Goal: Manage account settings

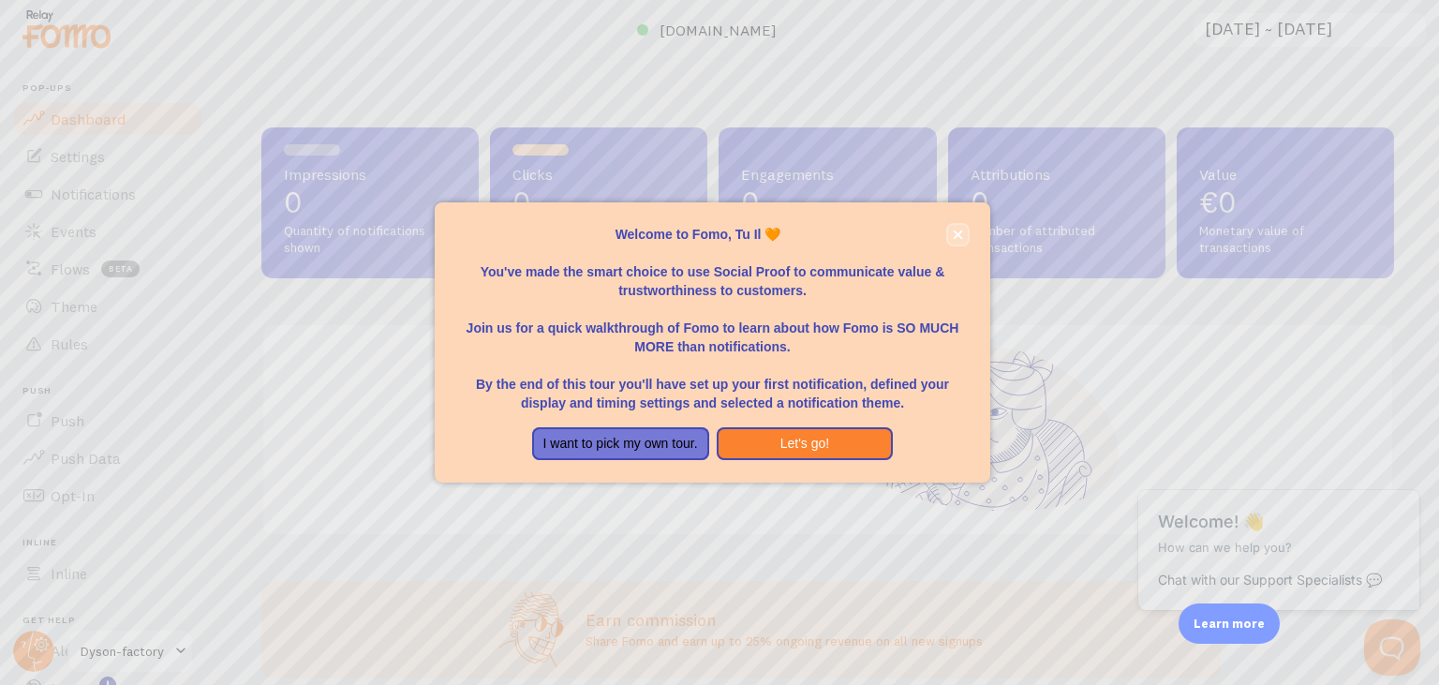
click at [958, 237] on icon "close," at bounding box center [958, 235] width 10 height 10
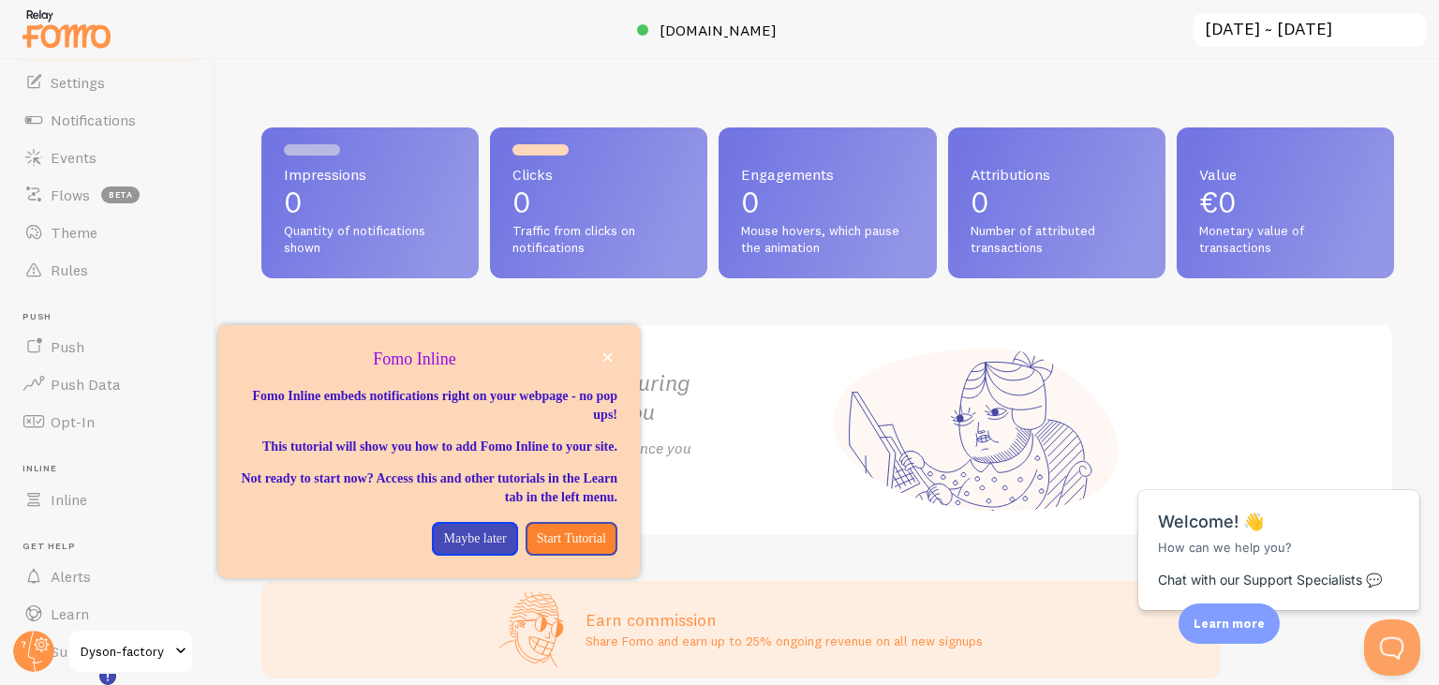
scroll to position [126, 0]
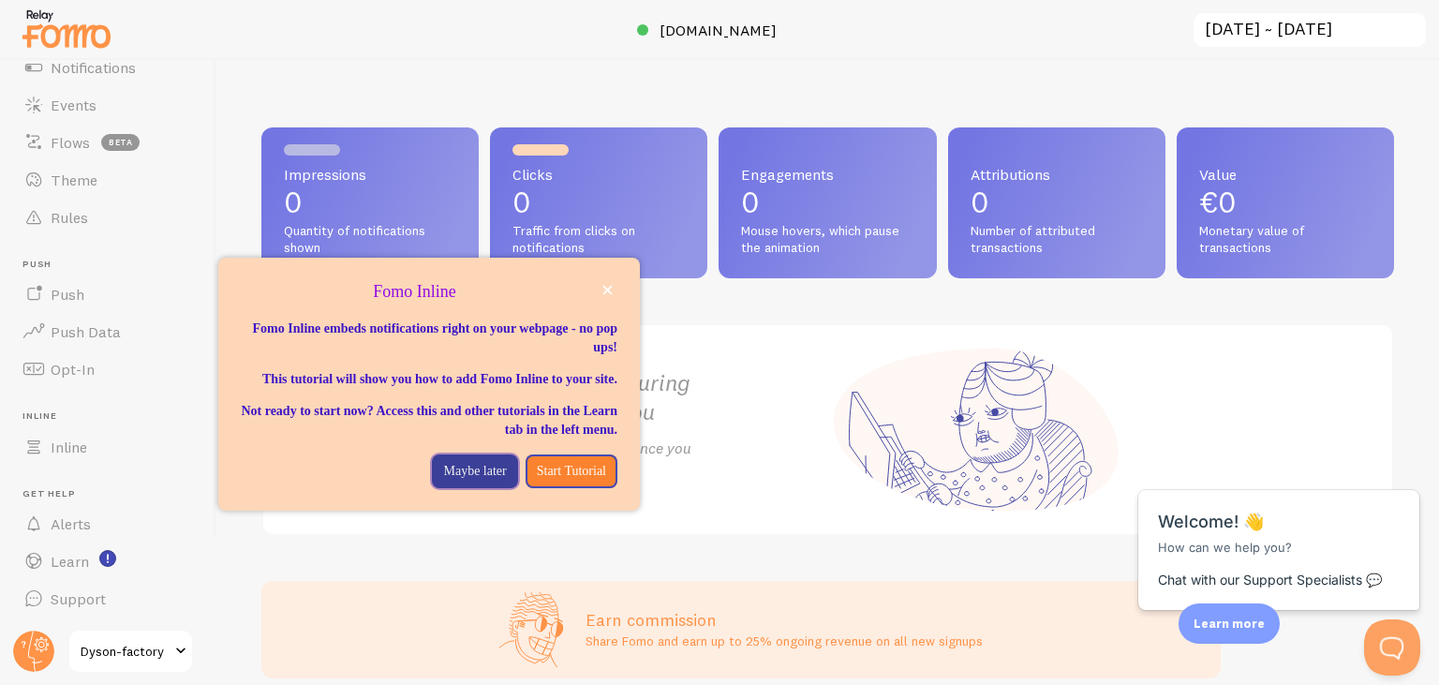
click at [463, 488] on button "Maybe later" at bounding box center [474, 471] width 85 height 34
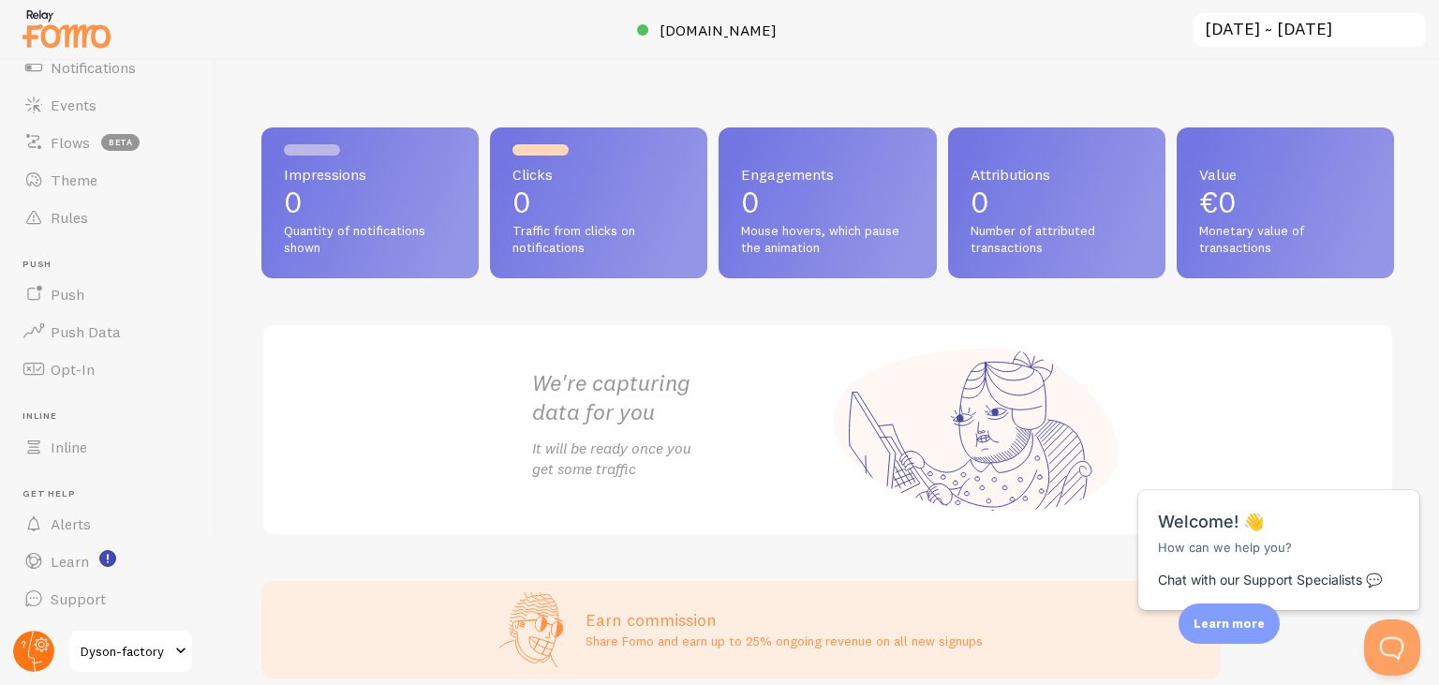
click at [36, 650] on circle at bounding box center [33, 651] width 41 height 41
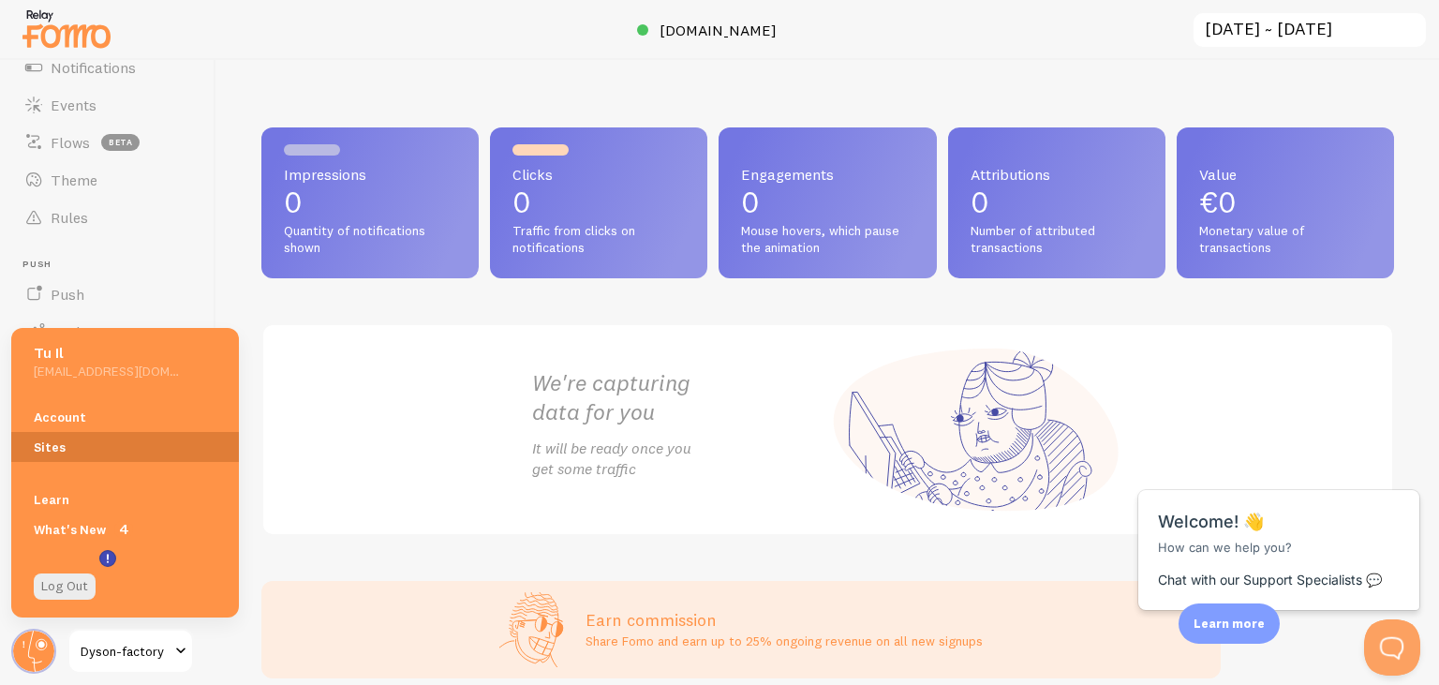
click at [57, 444] on link "Sites" at bounding box center [125, 447] width 228 height 30
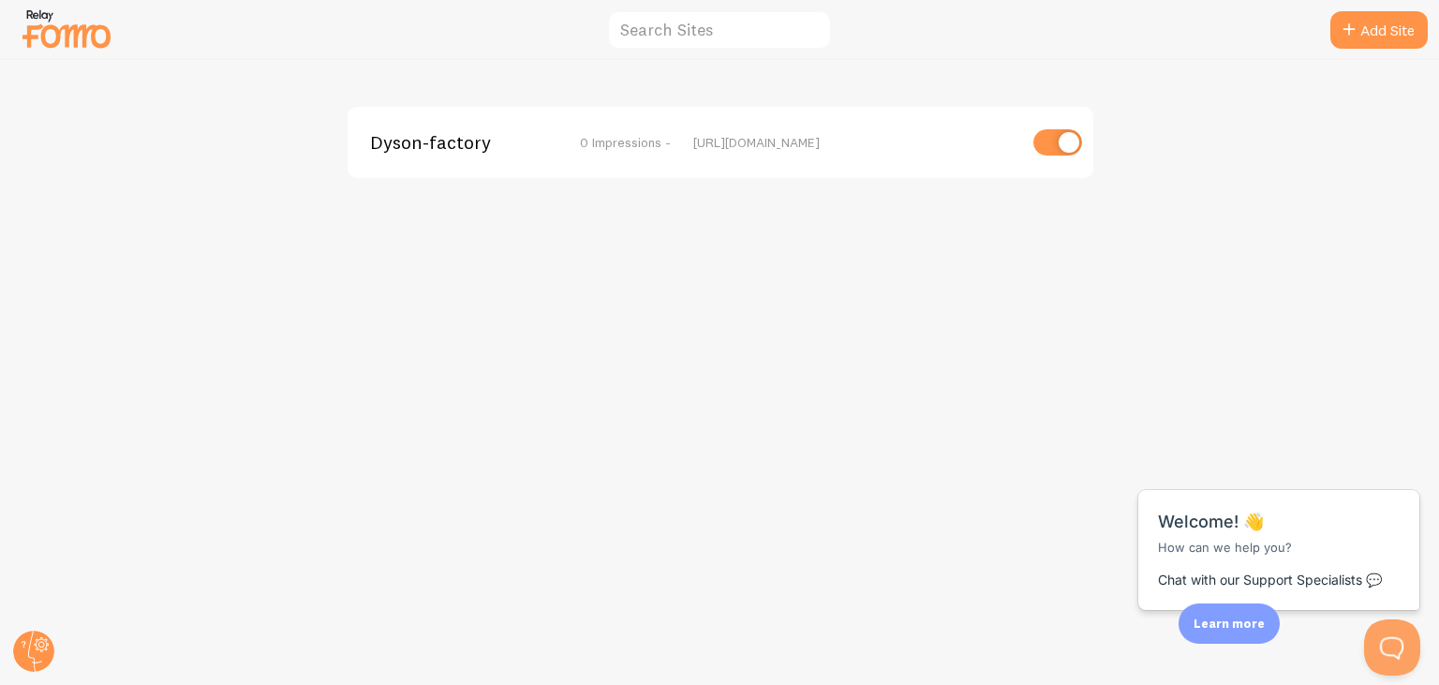
click at [1064, 148] on input "checkbox" at bounding box center [1058, 142] width 49 height 26
checkbox input "false"
click at [36, 660] on circle at bounding box center [33, 651] width 41 height 41
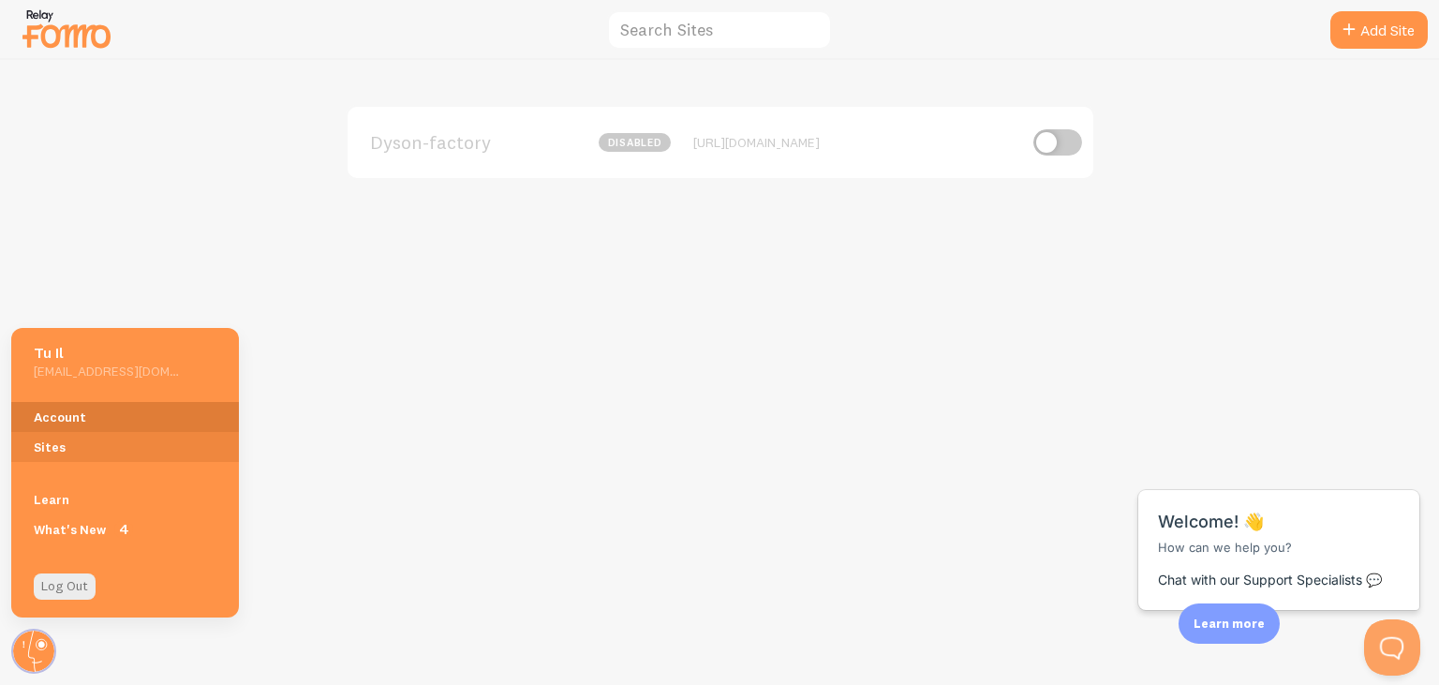
click at [77, 404] on link "Account" at bounding box center [125, 417] width 228 height 30
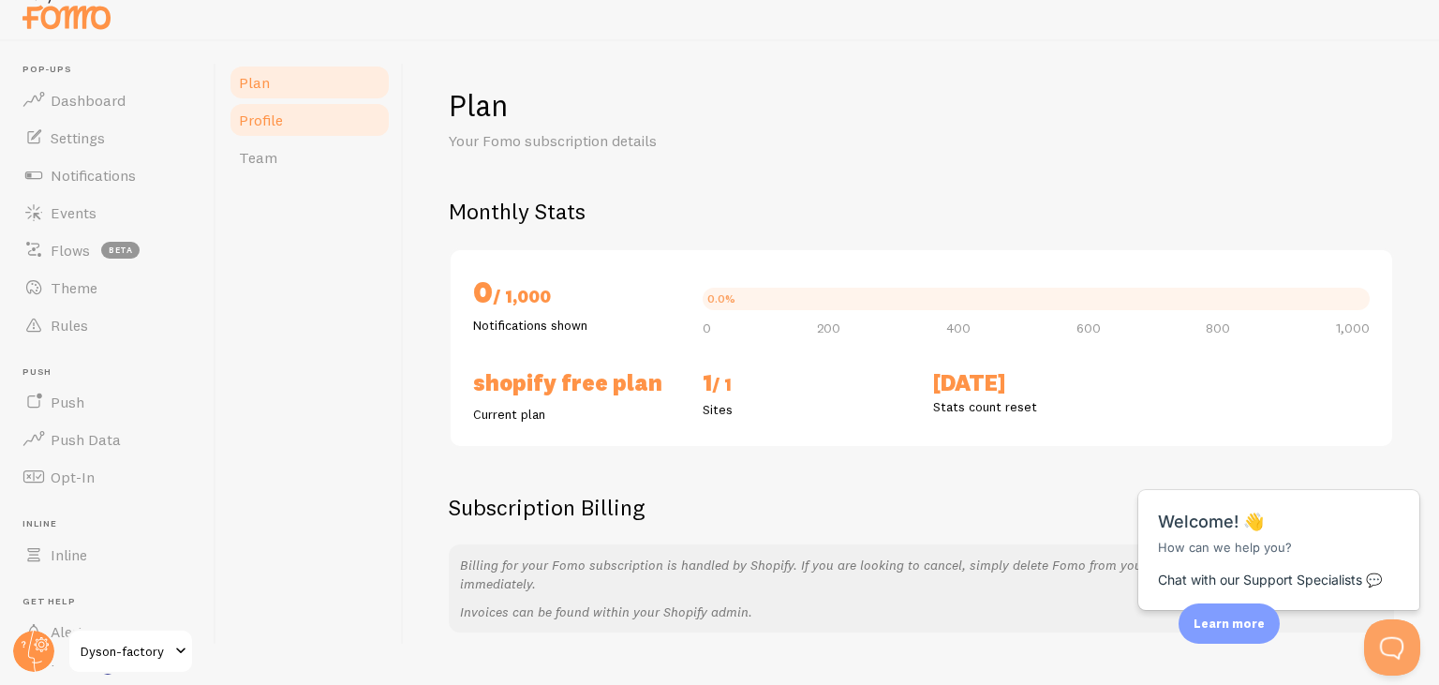
click at [275, 126] on span "Profile" at bounding box center [261, 120] width 44 height 19
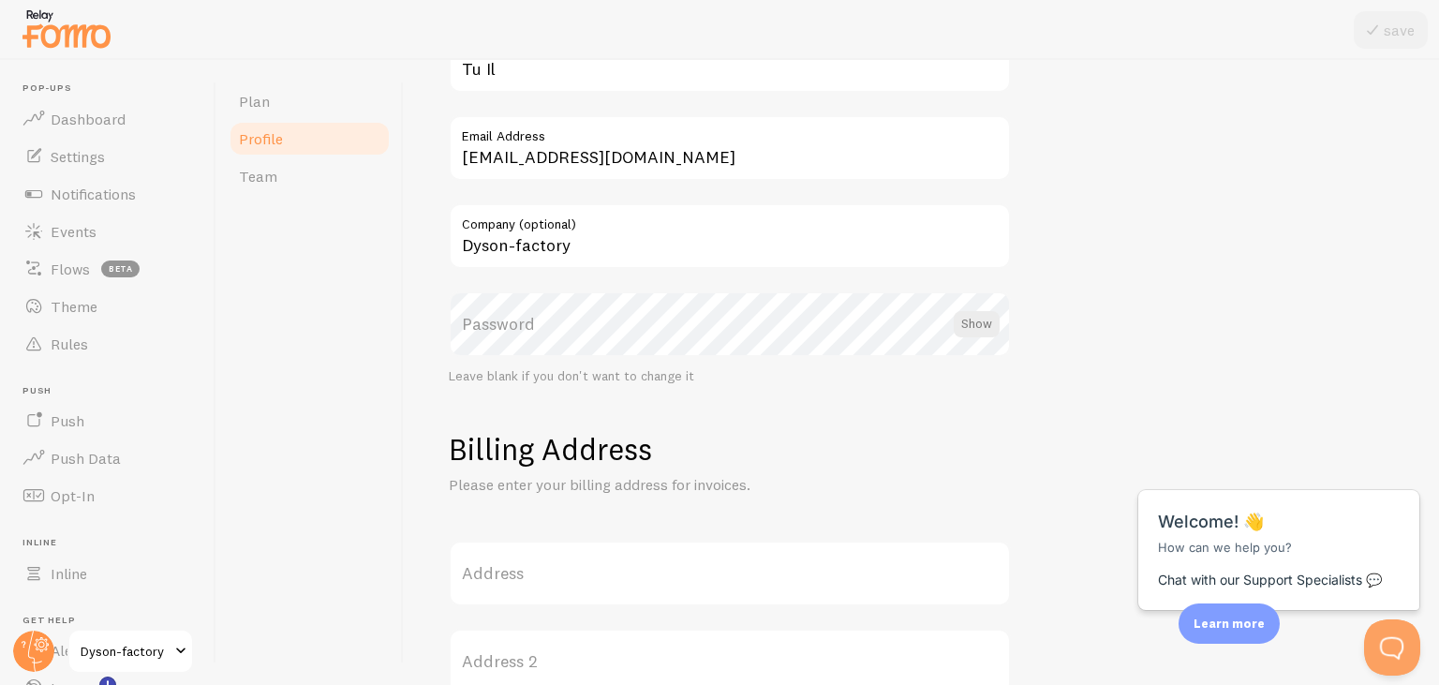
scroll to position [187, 0]
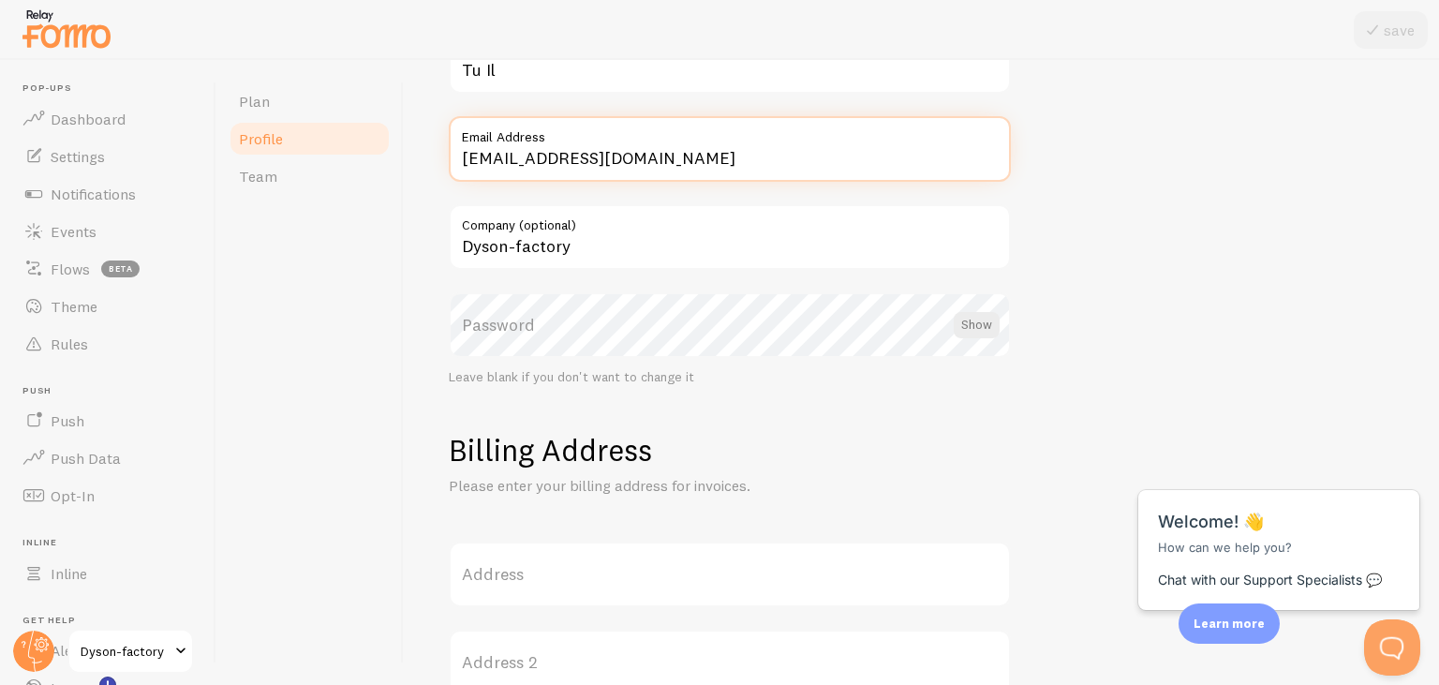
click at [649, 158] on input "8tuil3+shopify@gmail.com" at bounding box center [730, 149] width 562 height 66
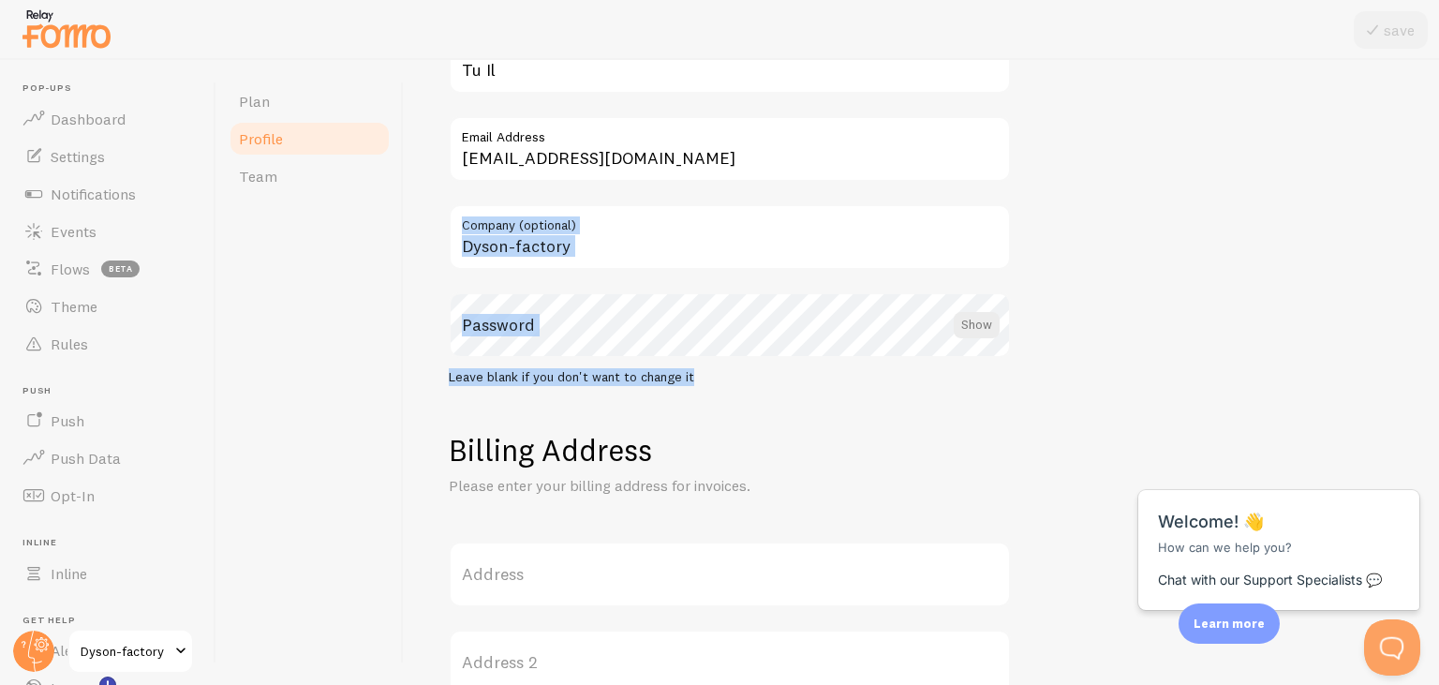
drag, startPoint x: 1145, startPoint y: 246, endPoint x: 682, endPoint y: 362, distance: 477.3
click at [682, 361] on form "Profile Your credentials Tu Il Full Name 8tuil3+shopify@gmail.com Email Address…" at bounding box center [921, 622] width 945 height 1409
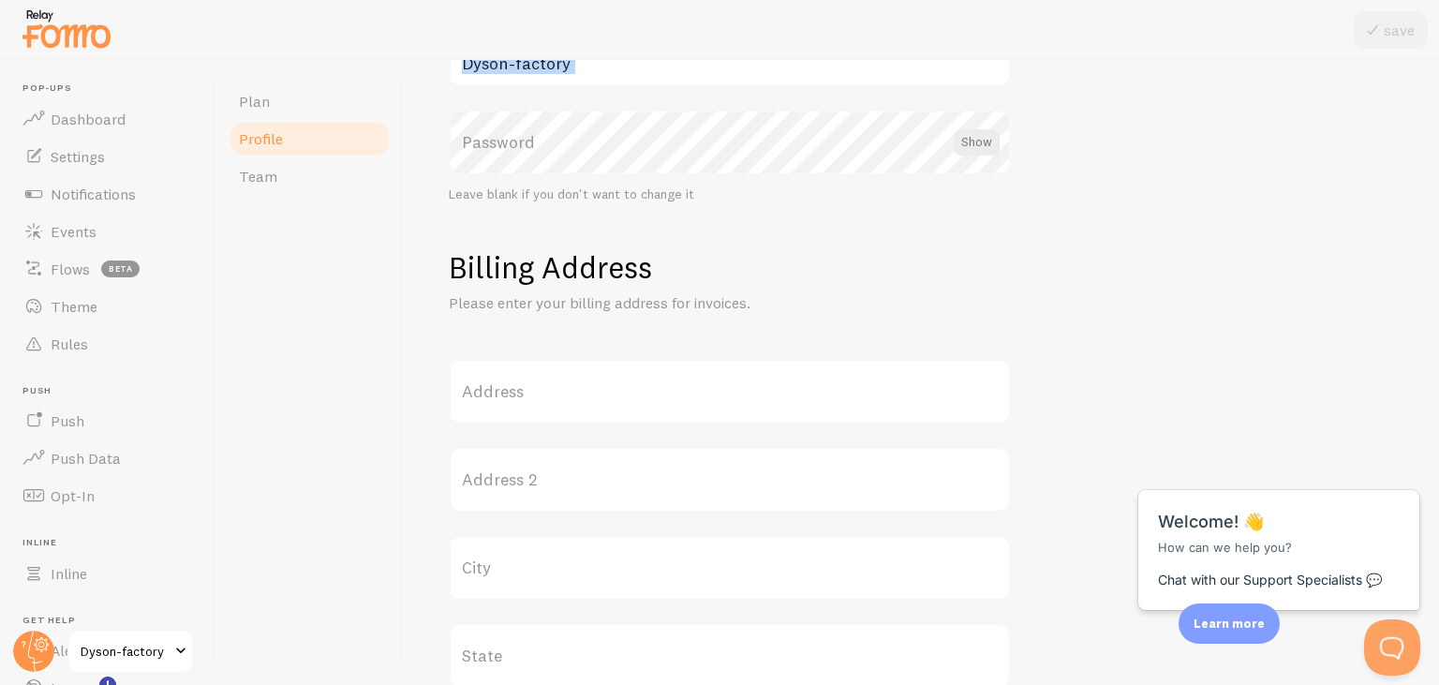
scroll to position [0, 0]
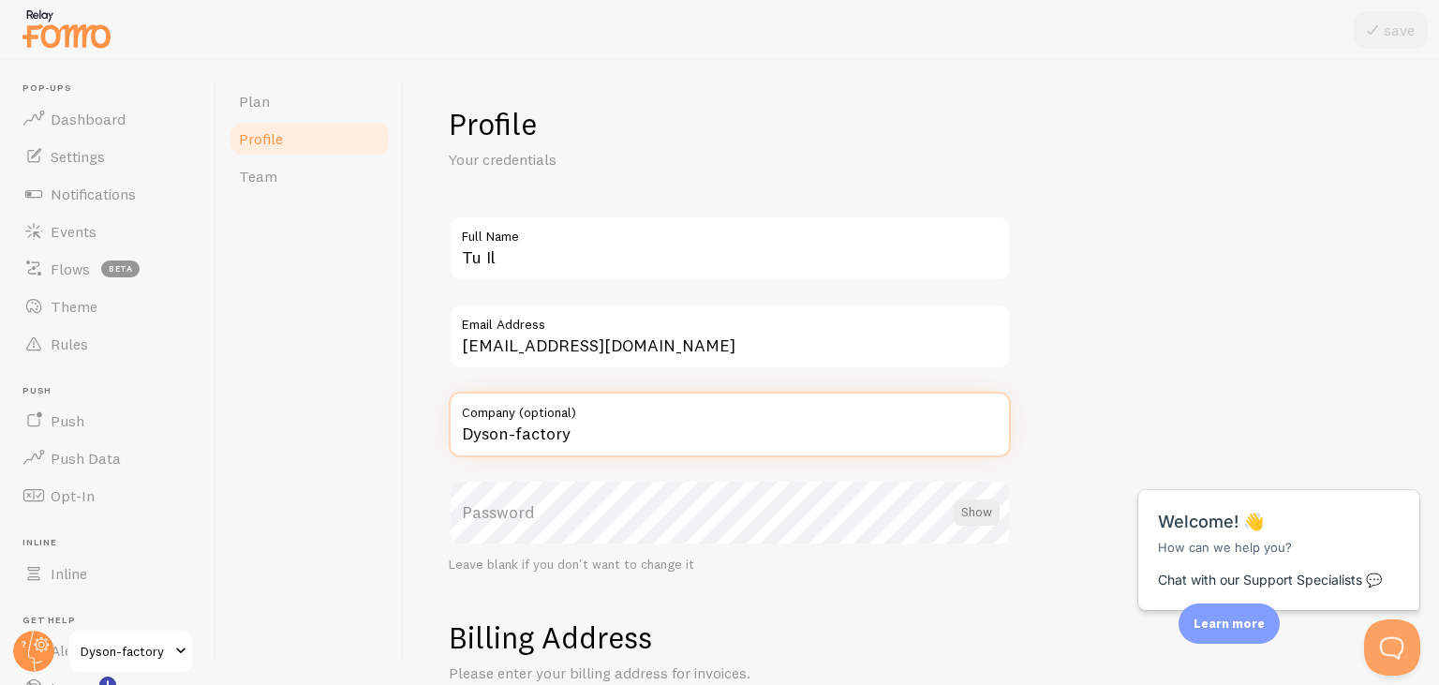
click at [568, 446] on input "Dyson-factory" at bounding box center [730, 425] width 562 height 66
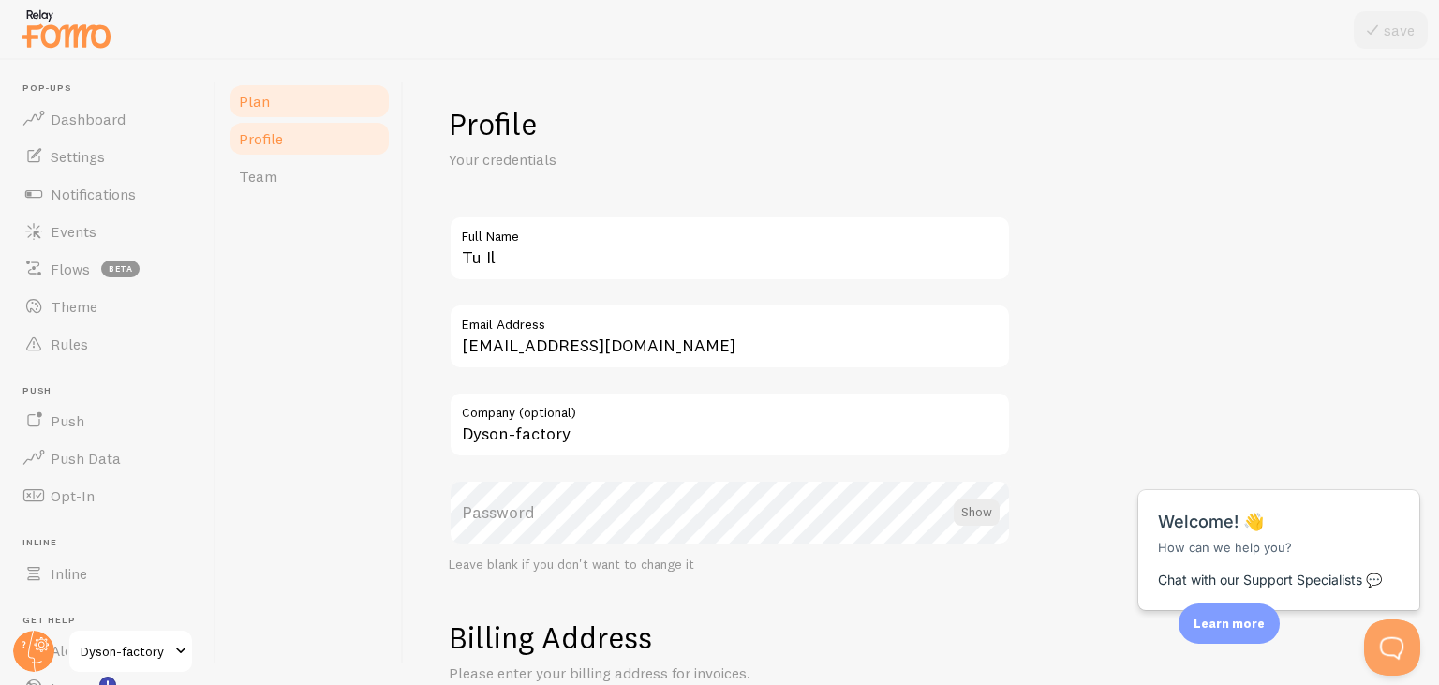
click at [279, 114] on link "Plan" at bounding box center [310, 100] width 164 height 37
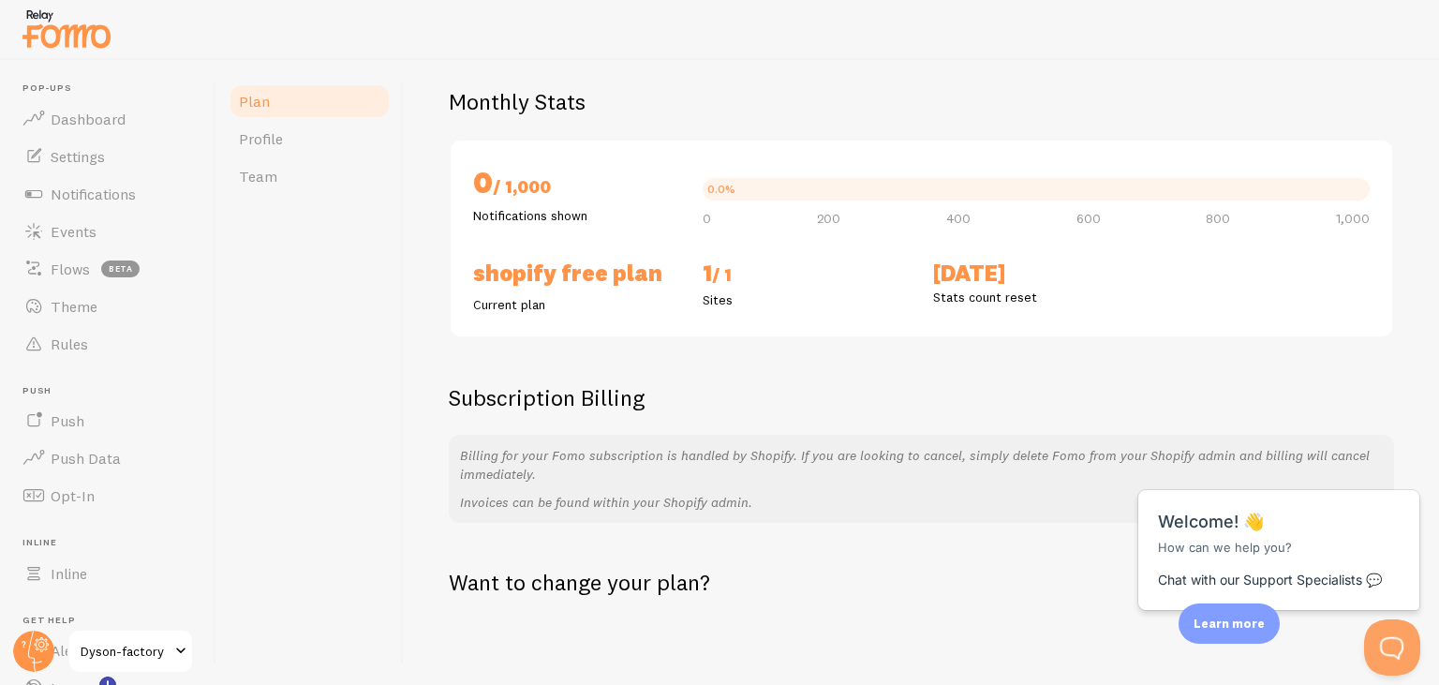
scroll to position [19, 0]
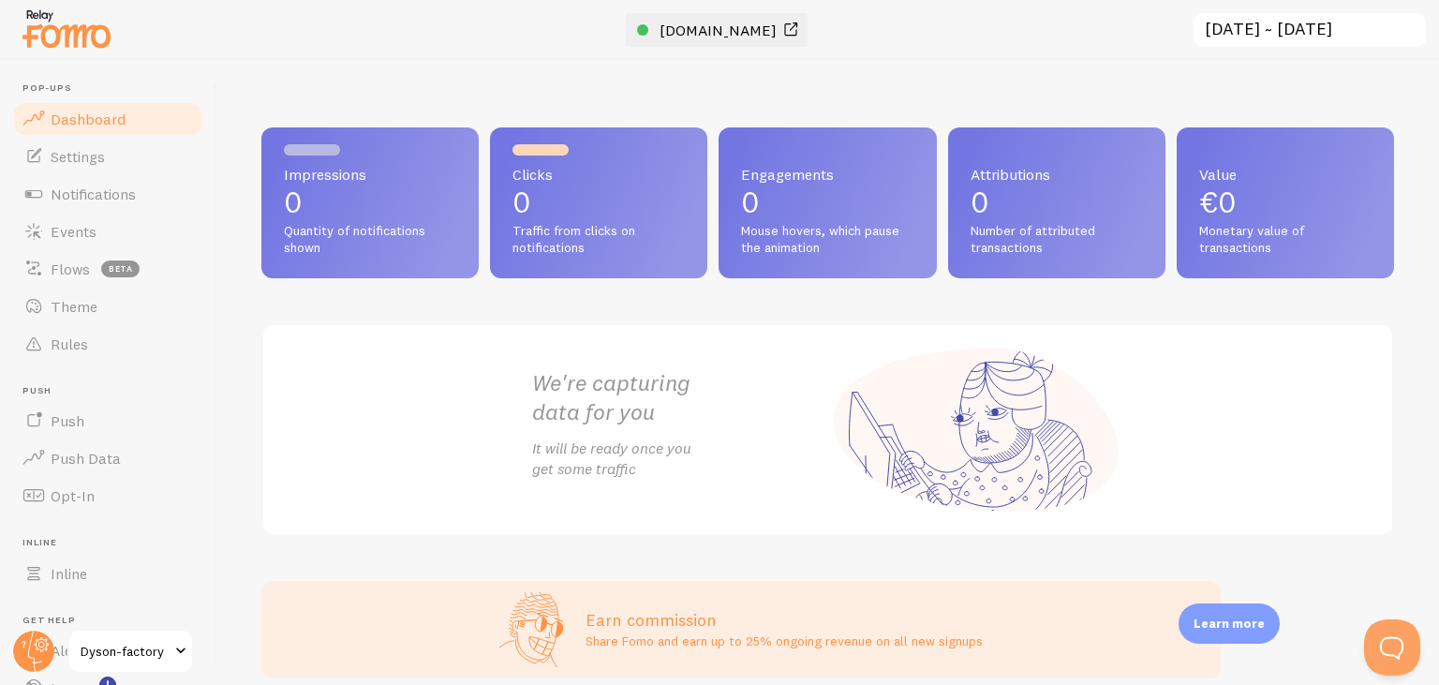
click at [716, 32] on span "nova-liss.com" at bounding box center [718, 30] width 117 height 19
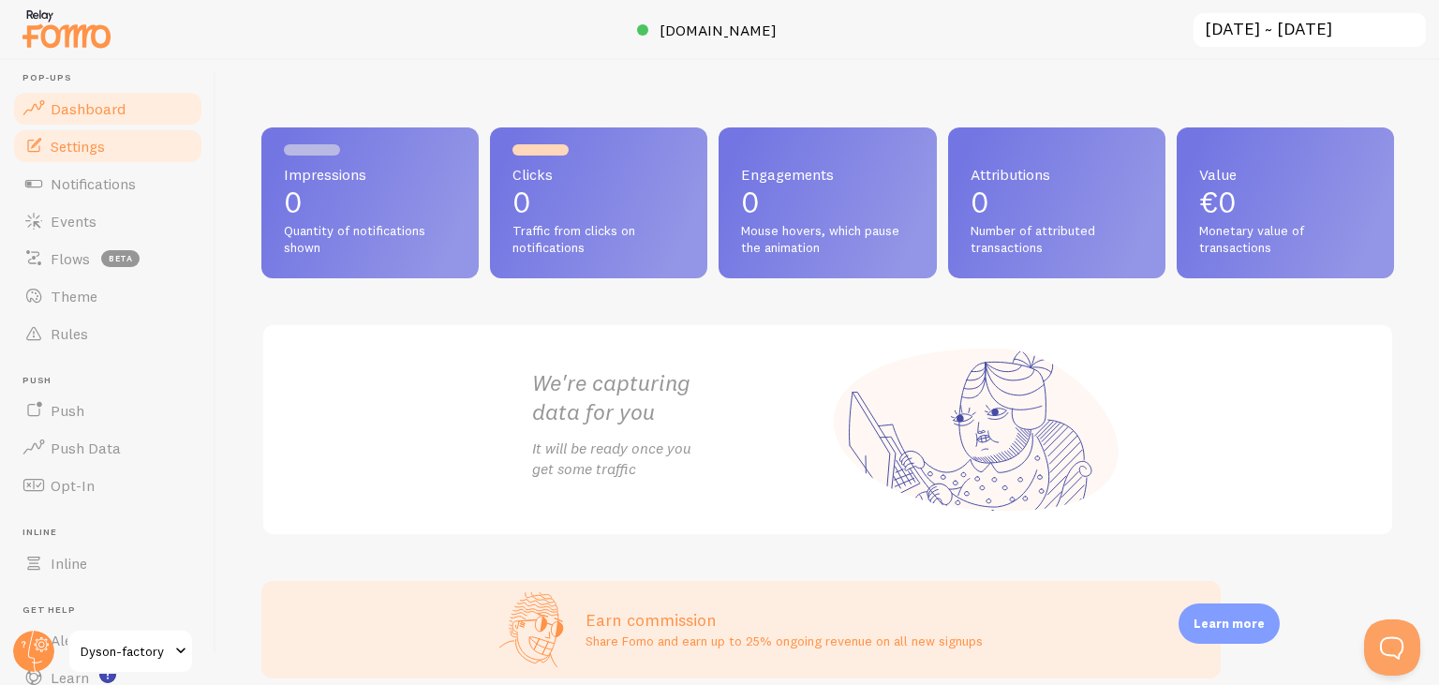
click at [65, 136] on link "Settings" at bounding box center [107, 145] width 193 height 37
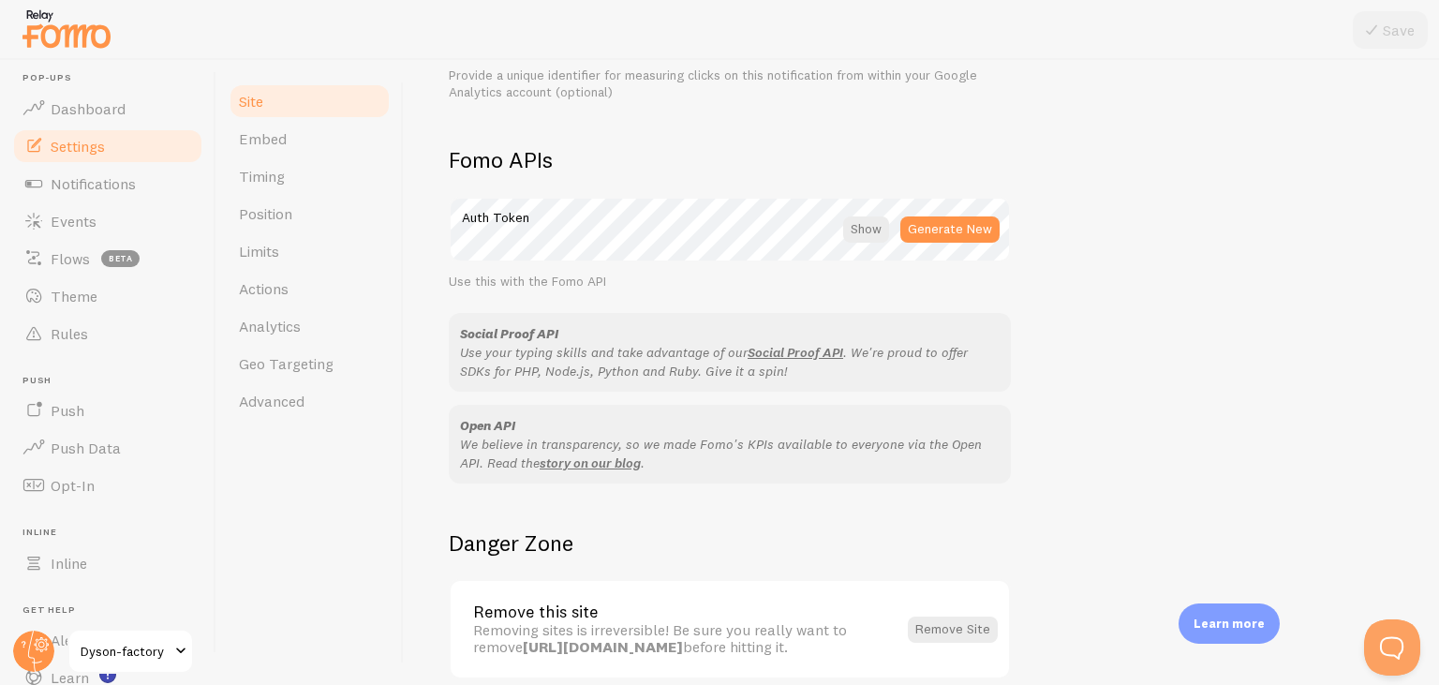
scroll to position [1082, 0]
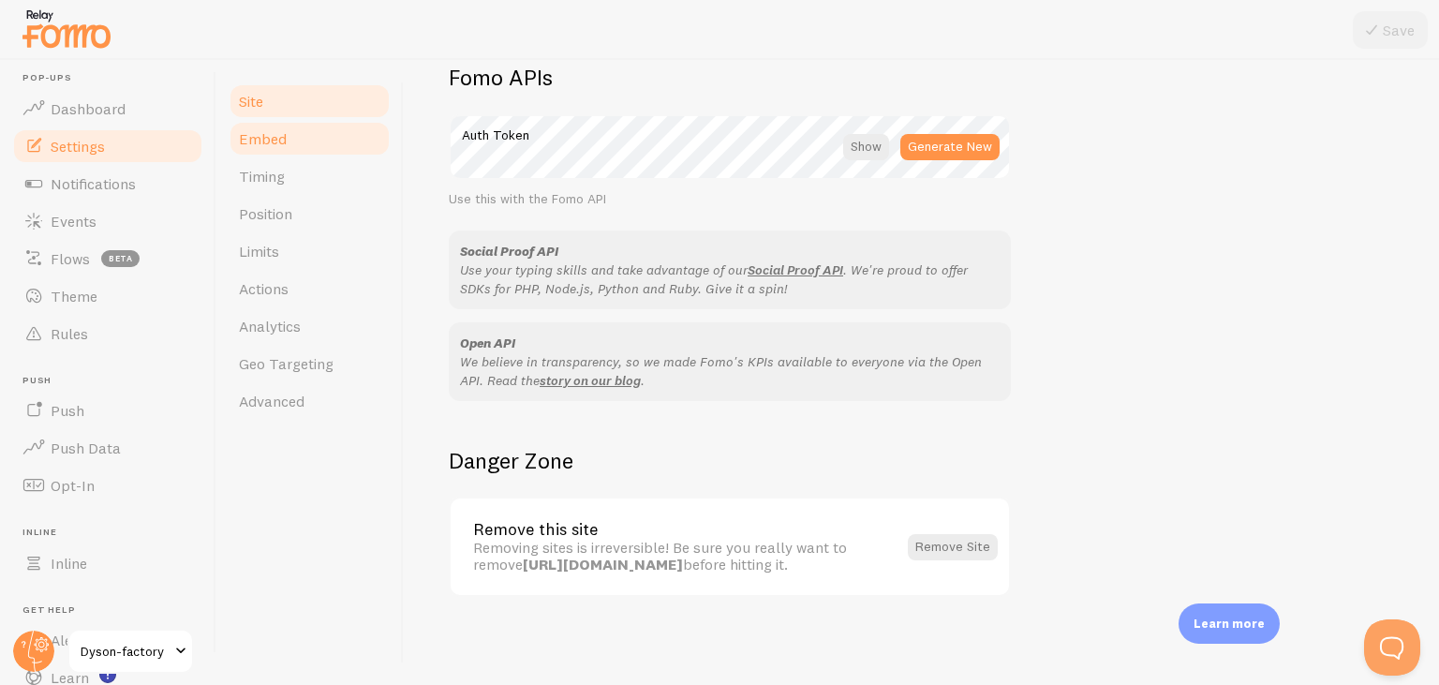
click at [286, 148] on link "Embed" at bounding box center [310, 138] width 164 height 37
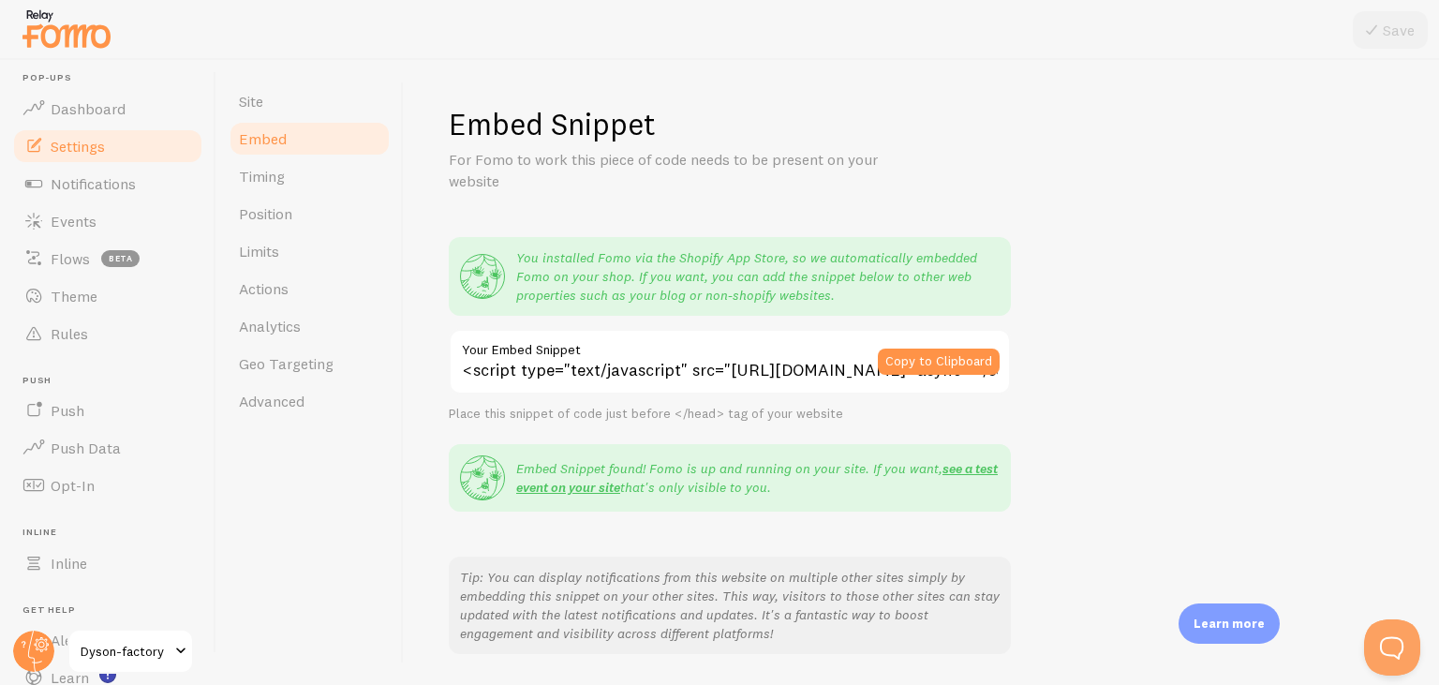
click at [335, 493] on div "Site Embed Timing Position Limits Actions Analytics Geo Targeting Advanced" at bounding box center [309, 372] width 187 height 625
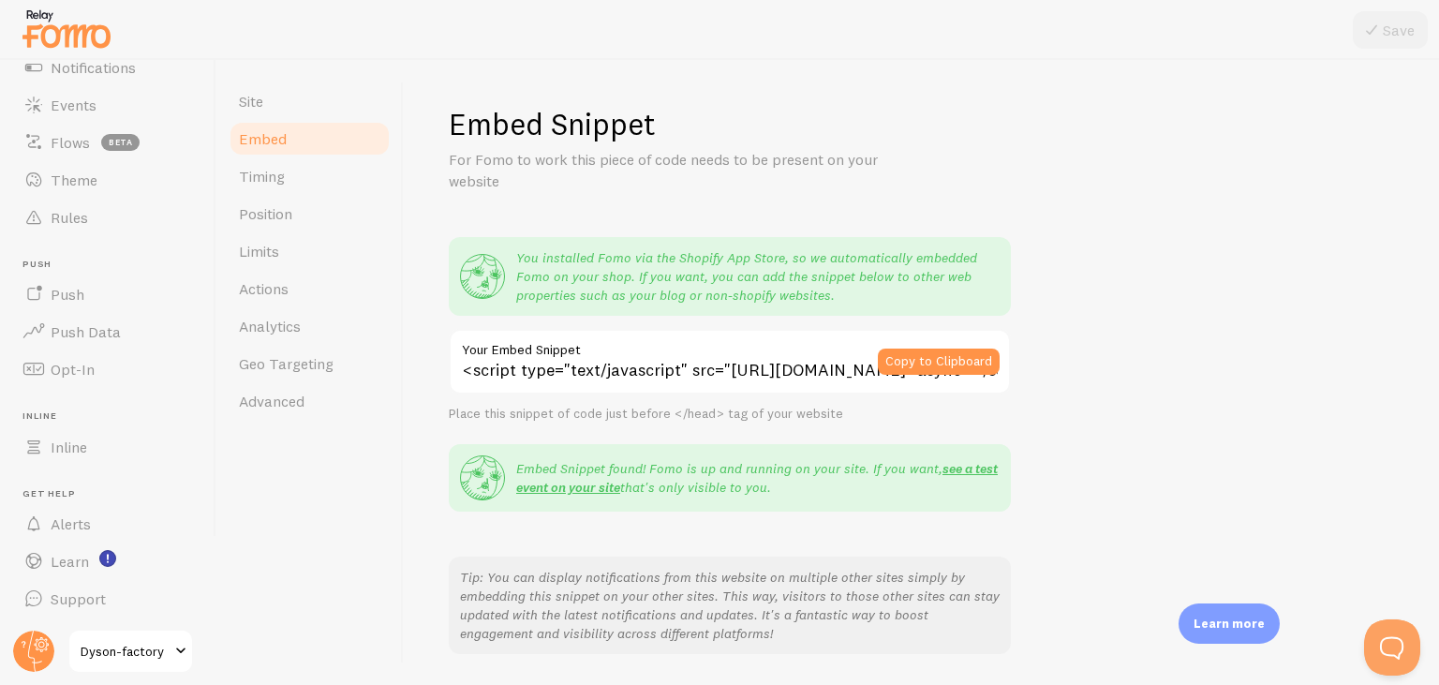
click at [120, 652] on span "Dyson-factory" at bounding box center [125, 651] width 89 height 22
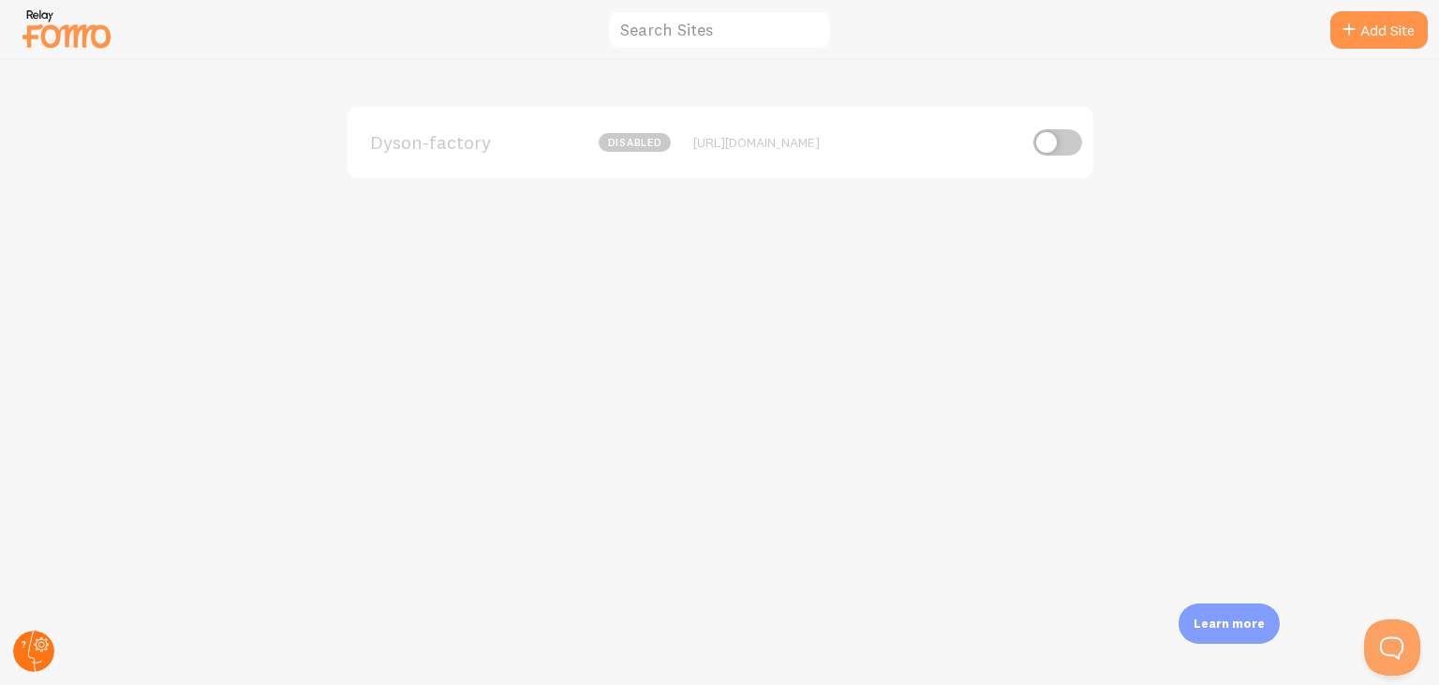
click at [26, 655] on circle at bounding box center [33, 651] width 41 height 41
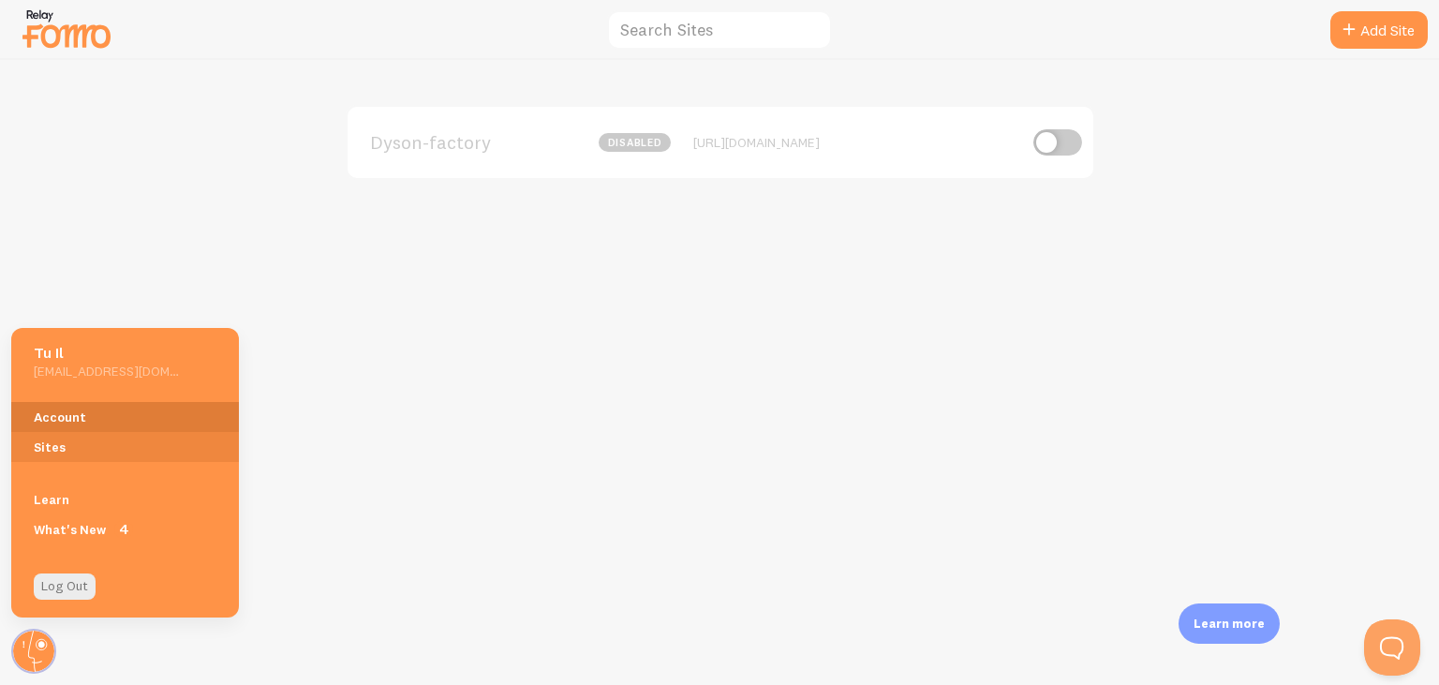
click at [84, 422] on link "Account" at bounding box center [125, 417] width 228 height 30
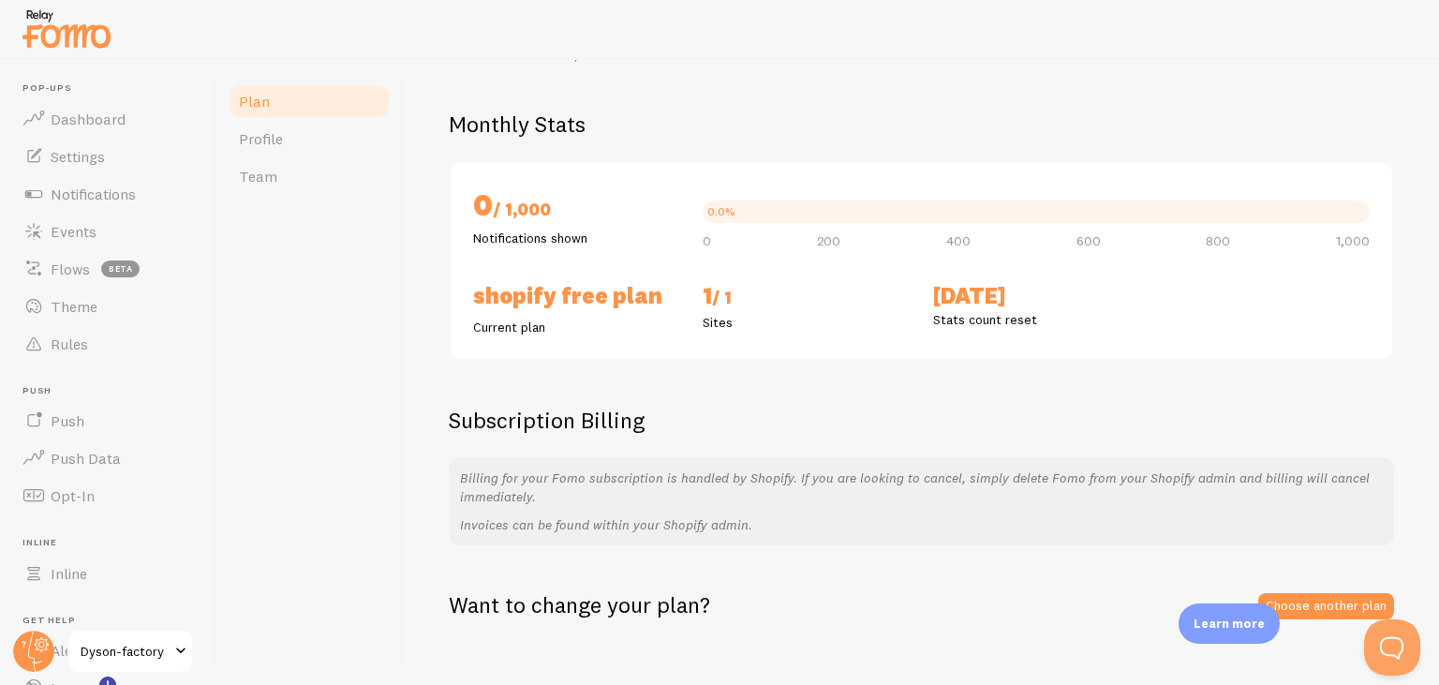
scroll to position [128, 0]
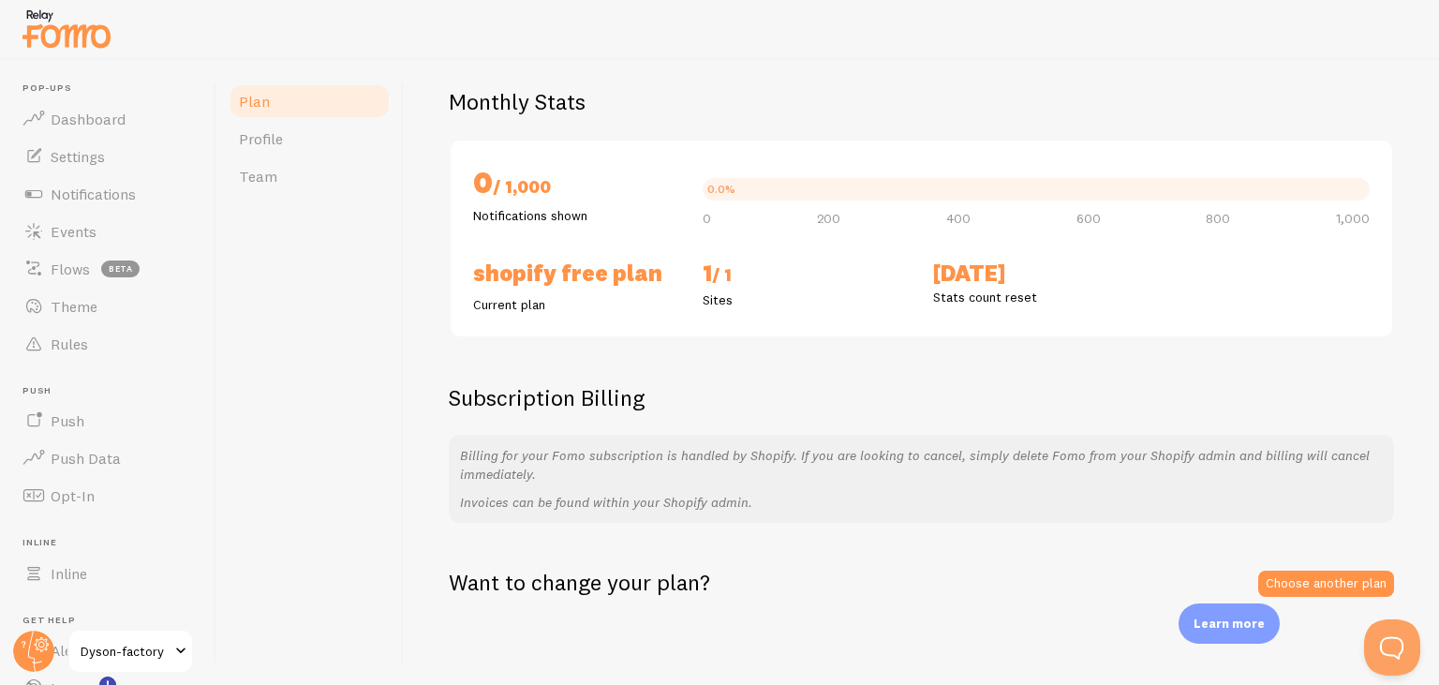
click at [652, 490] on div "Billing for your Fomo subscription is handled by Shopify. If you are looking to…" at bounding box center [921, 479] width 945 height 88
click at [1297, 575] on link "Choose another plan" at bounding box center [1326, 584] width 136 height 26
